Goal: Register for event/course: Sign up to attend an event or enroll in a course

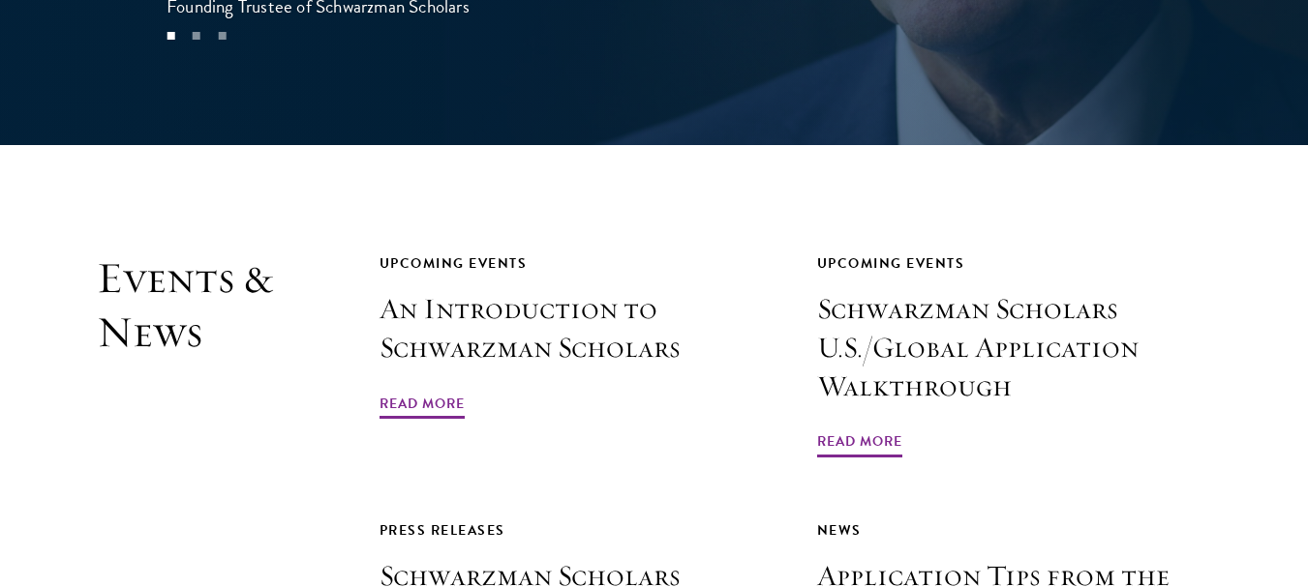
scroll to position [4209, 0]
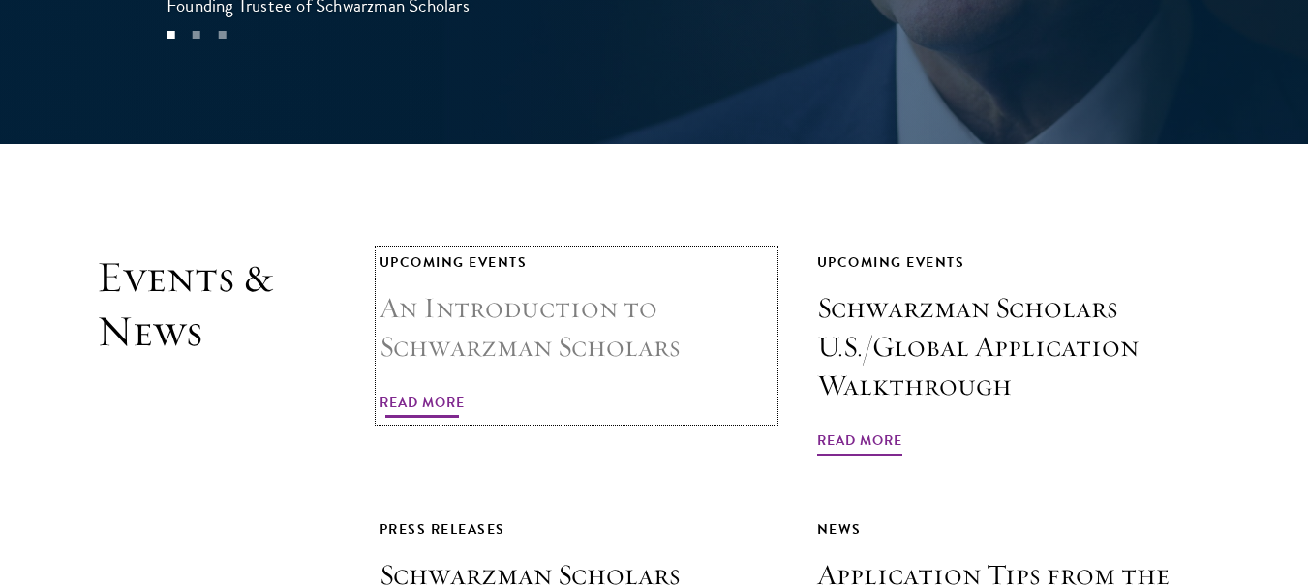
click at [489, 295] on link "Upcoming Events An Introduction to Schwarzman Scholars Read More" at bounding box center [576, 336] width 394 height 170
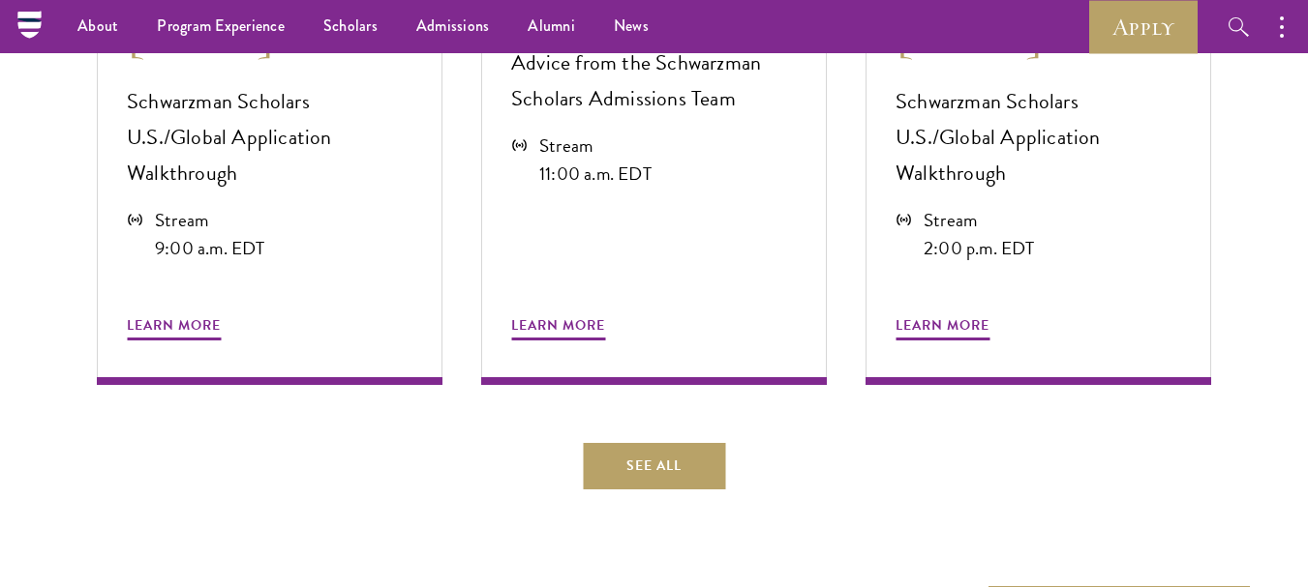
scroll to position [1120, 0]
click at [591, 451] on link "See All" at bounding box center [654, 467] width 142 height 46
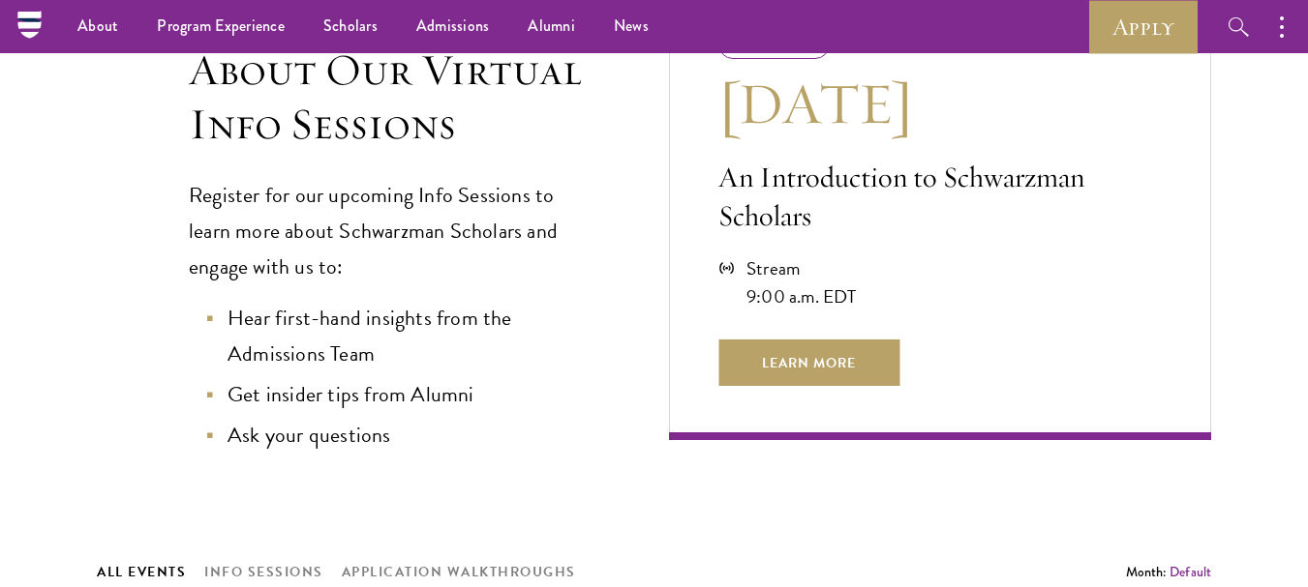
scroll to position [509, 0]
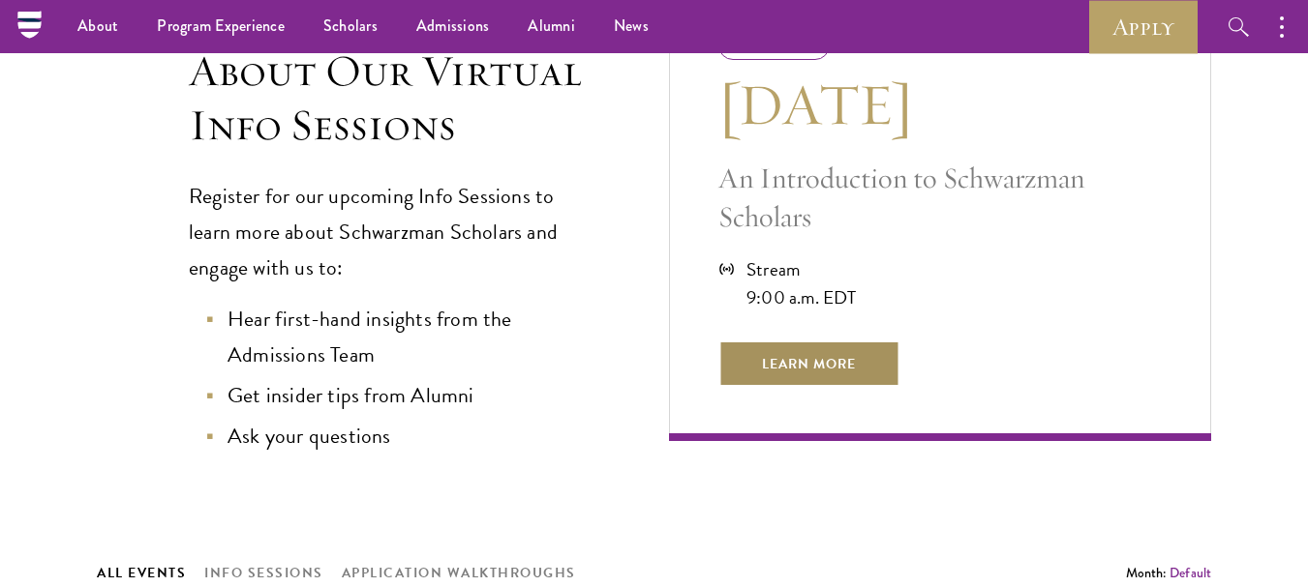
click at [783, 366] on span "Learn More" at bounding box center [808, 364] width 181 height 46
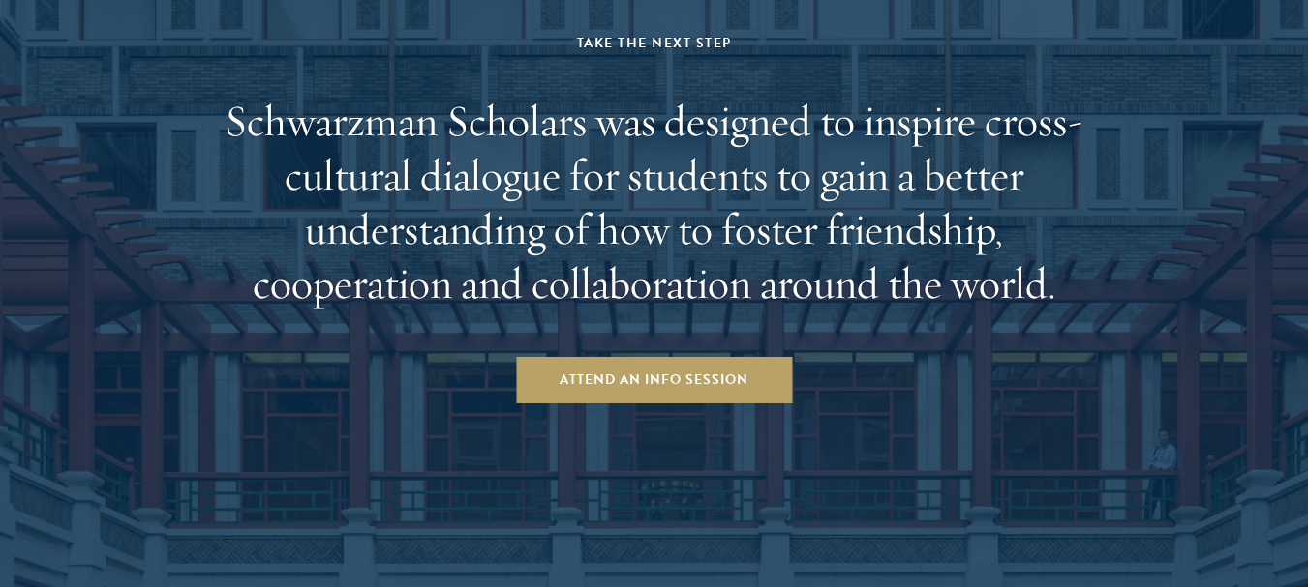
scroll to position [3580, 0]
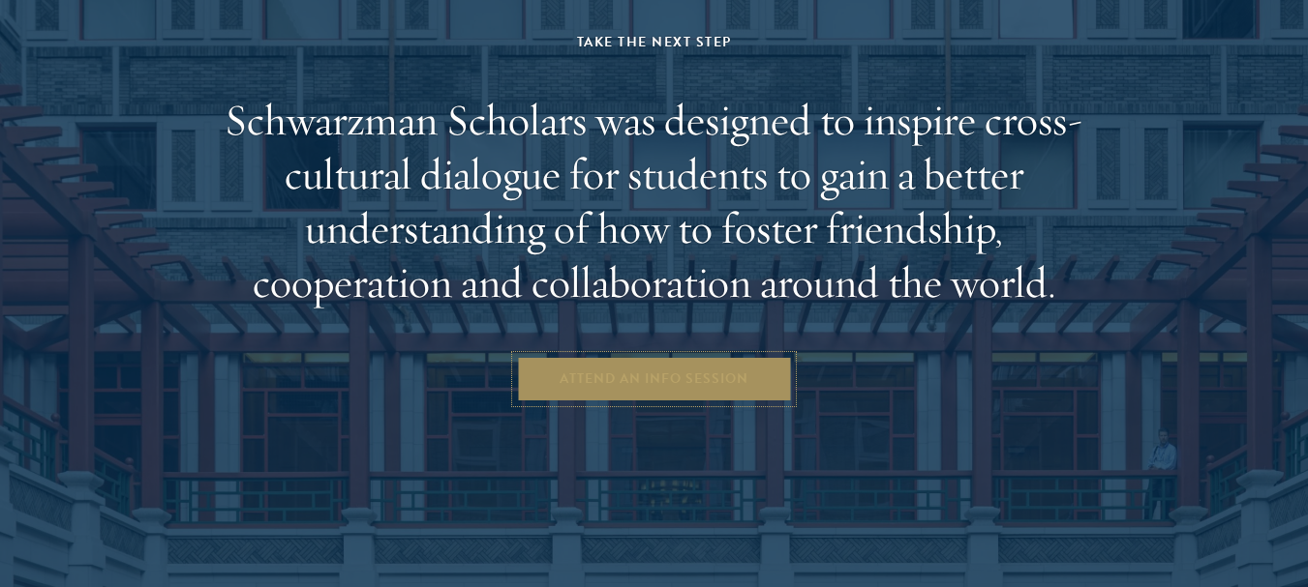
click at [719, 374] on link "Attend an Info Session" at bounding box center [654, 379] width 276 height 46
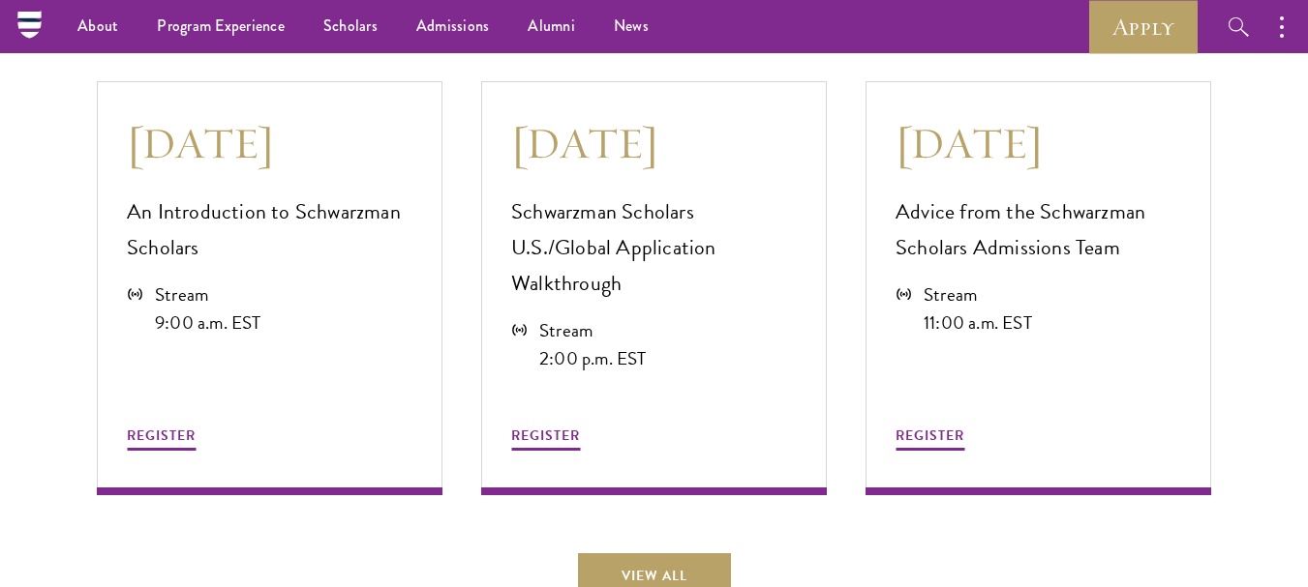
scroll to position [5277, 0]
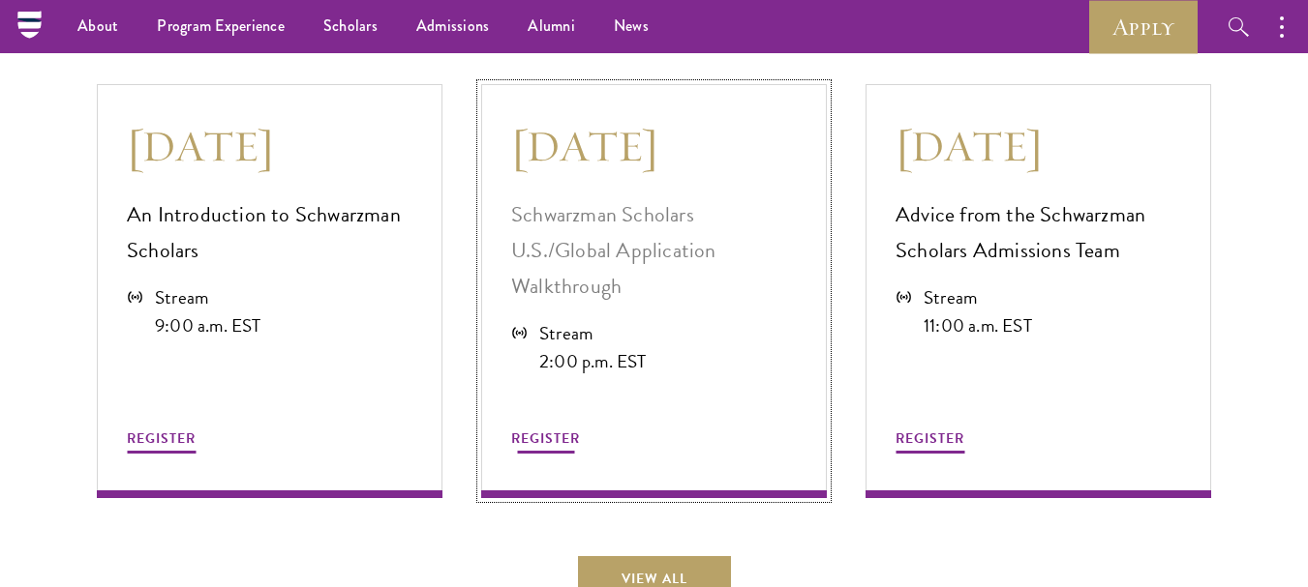
click at [642, 376] on div "REGISTER" at bounding box center [654, 416] width 286 height 81
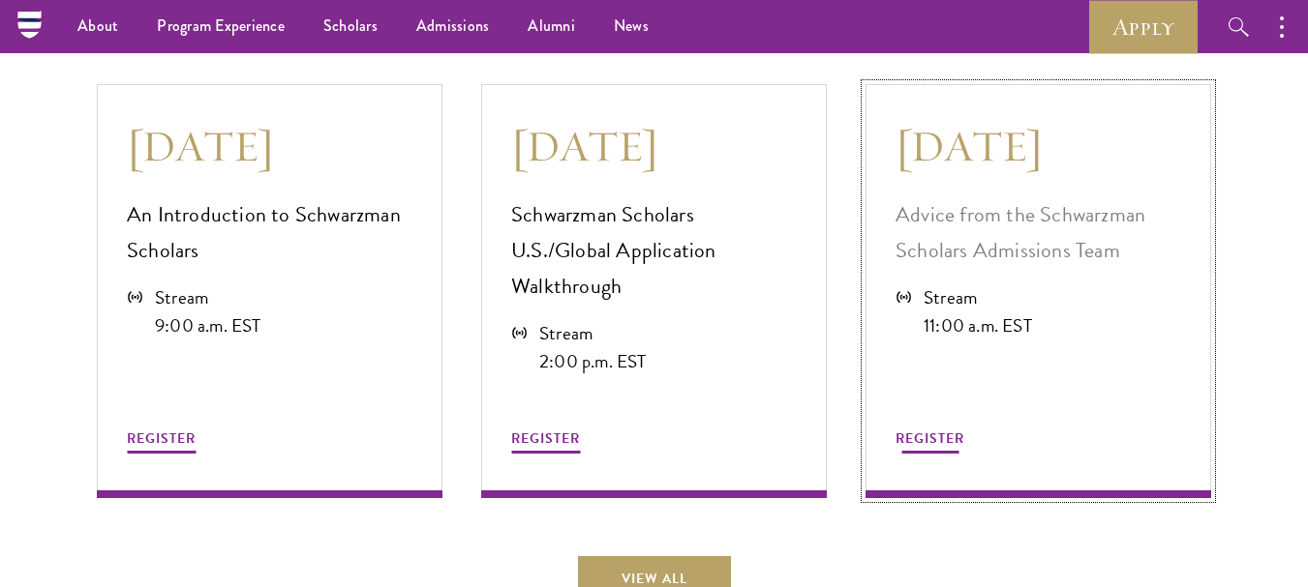
click at [903, 289] on icon at bounding box center [902, 296] width 15 height 15
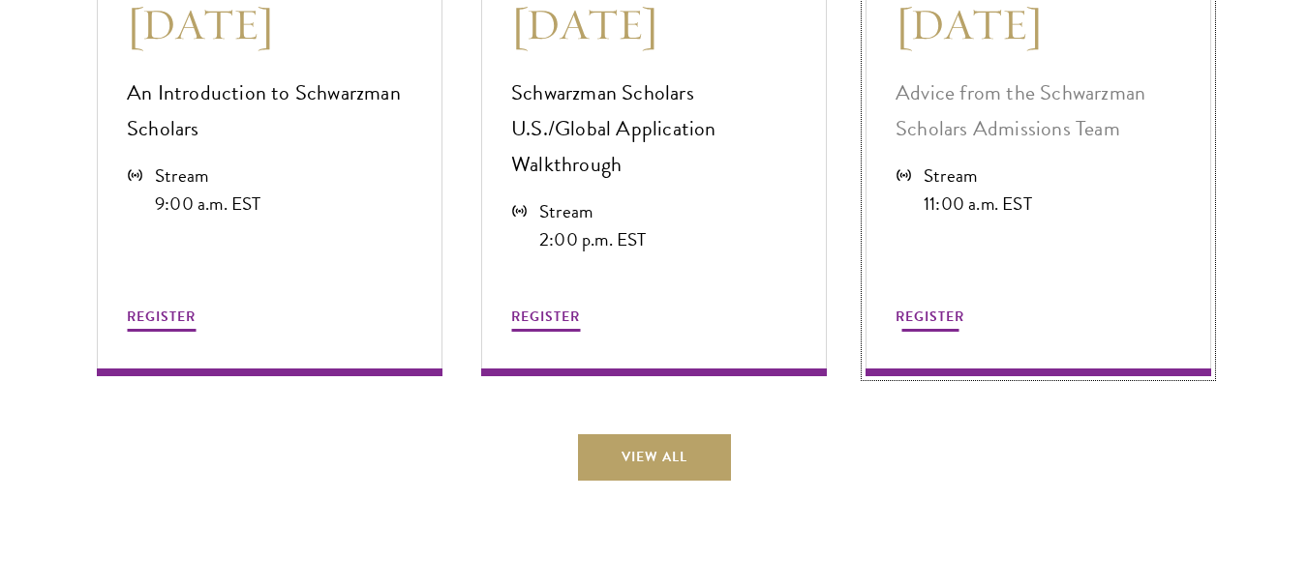
scroll to position [5400, 0]
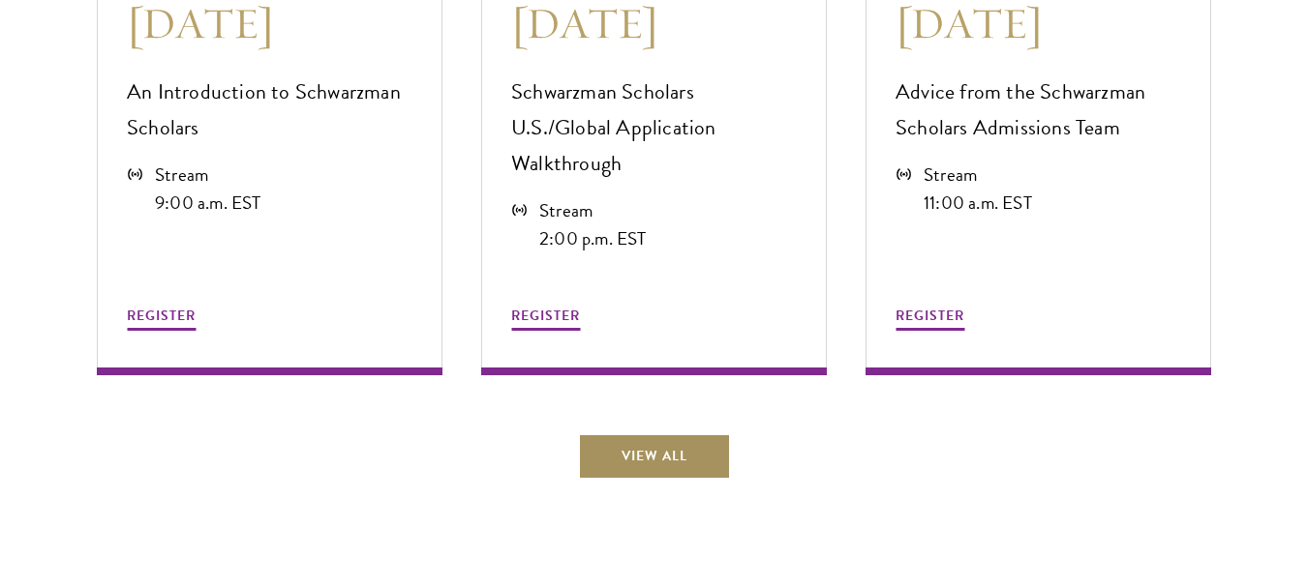
click at [723, 434] on link "View All" at bounding box center [654, 457] width 153 height 46
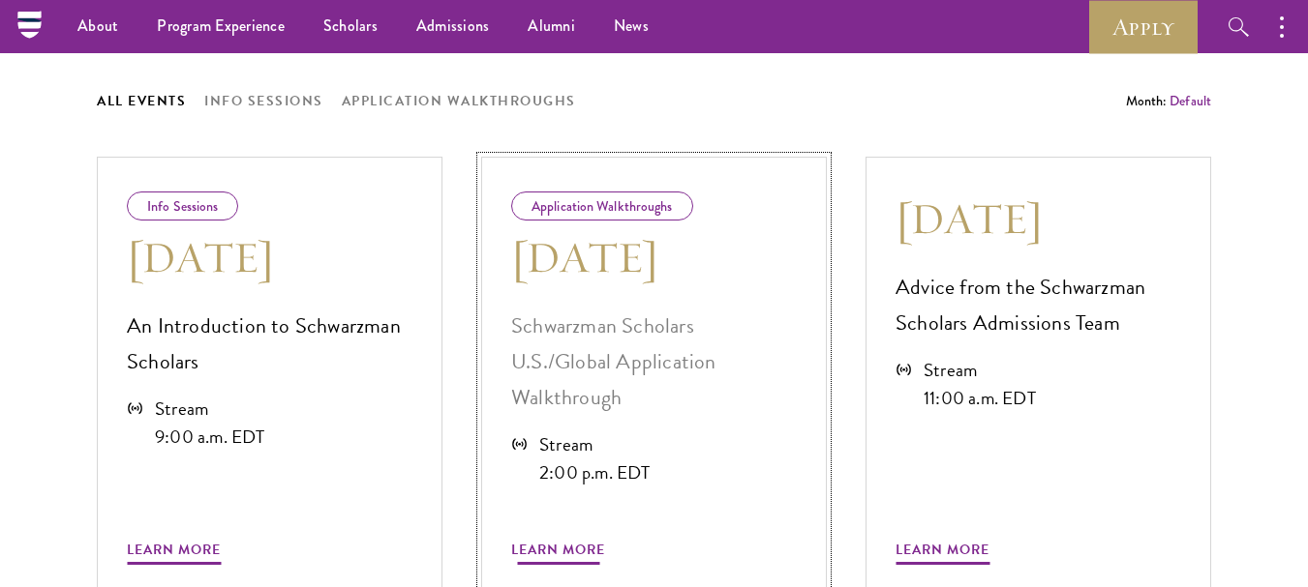
click at [553, 182] on div "Application Walkthroughs Aug 21 Schwarzman Scholars U.S./Global Application Wal…" at bounding box center [654, 383] width 346 height 453
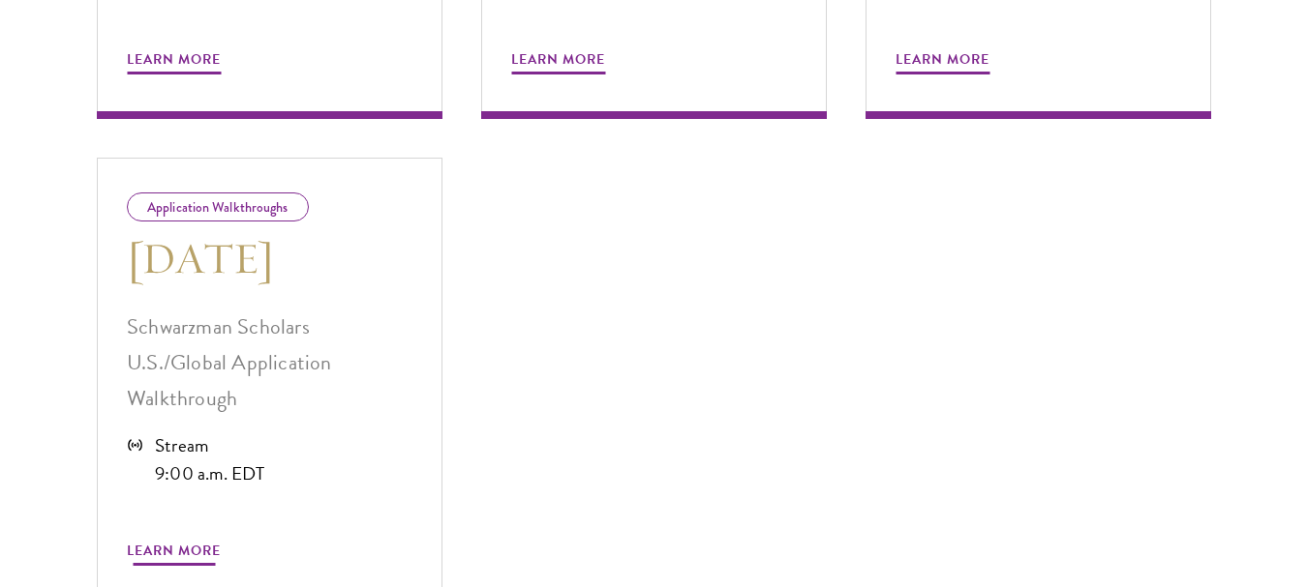
scroll to position [1471, 0]
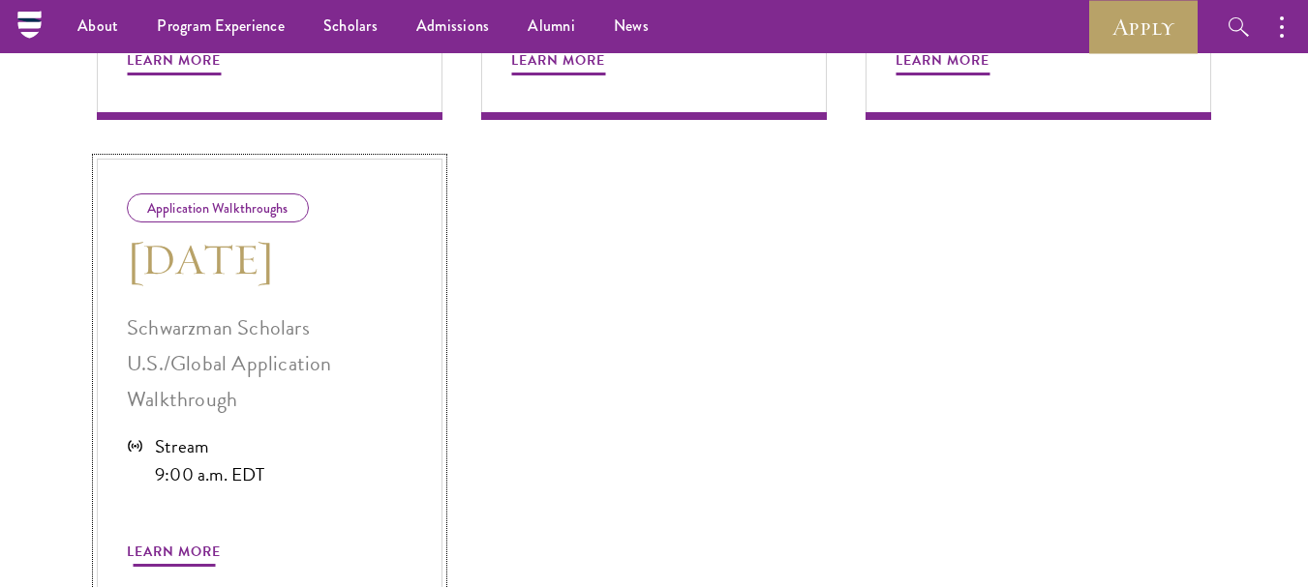
click at [313, 329] on p "Schwarzman Scholars U.S./Global Application Walkthrough" at bounding box center [270, 364] width 286 height 107
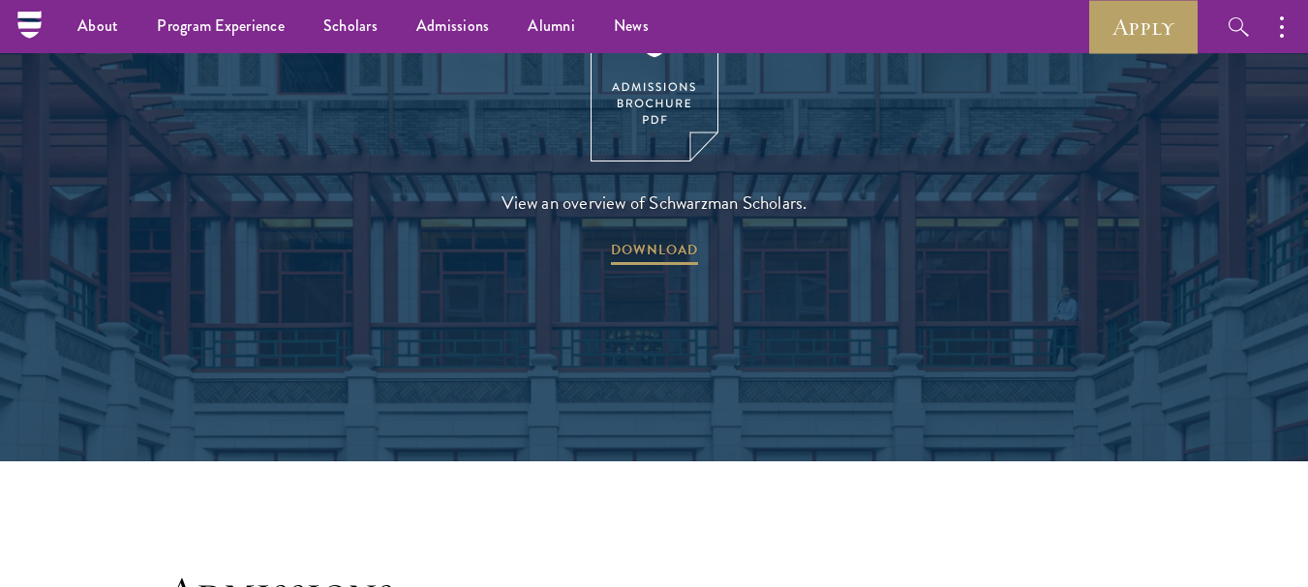
scroll to position [2646, 0]
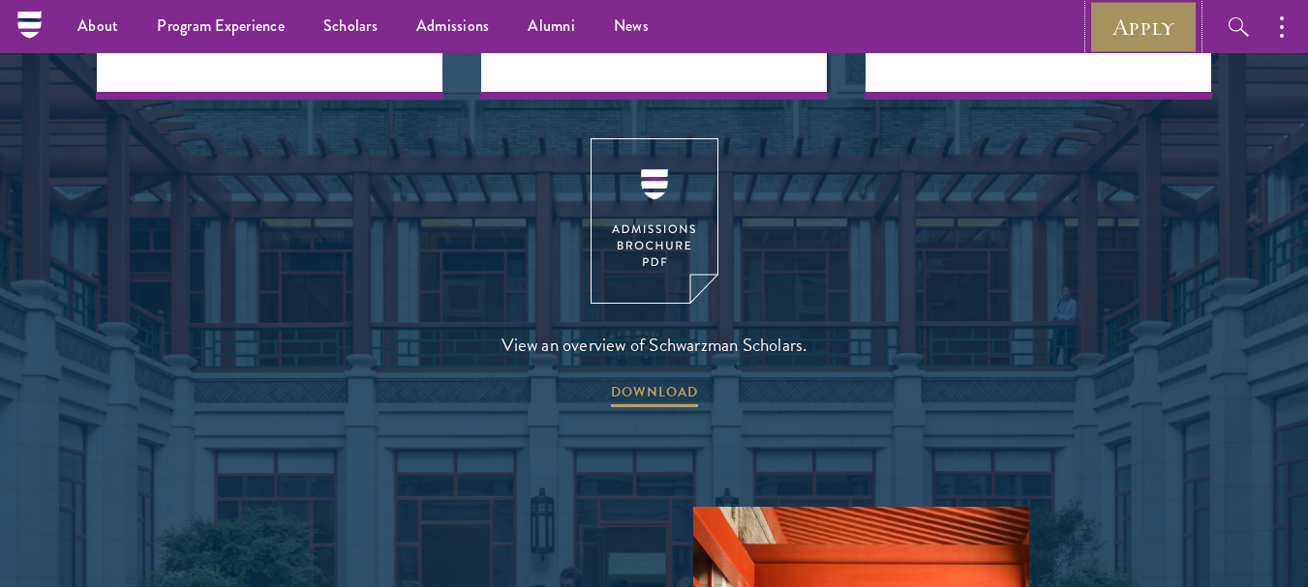
click at [1144, 18] on link "Apply" at bounding box center [1143, 26] width 108 height 53
